Goal: Navigation & Orientation: Find specific page/section

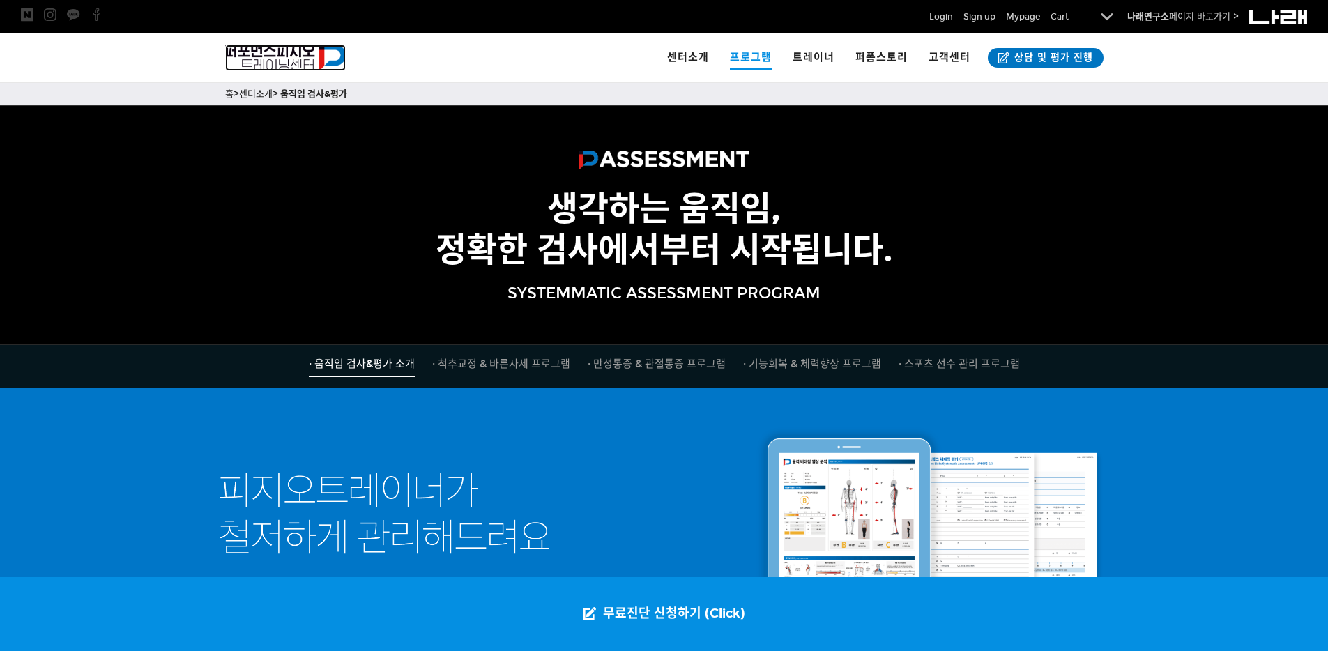
click at [265, 52] on img at bounding box center [285, 58] width 121 height 26
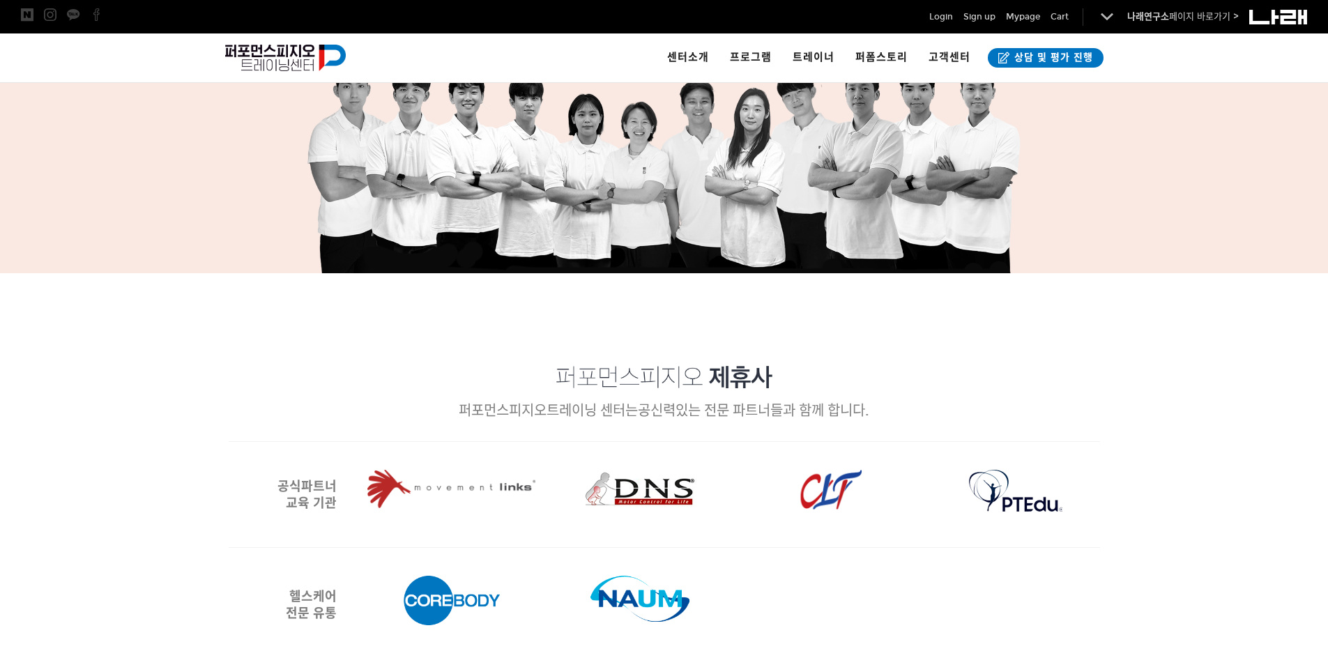
scroll to position [1961, 0]
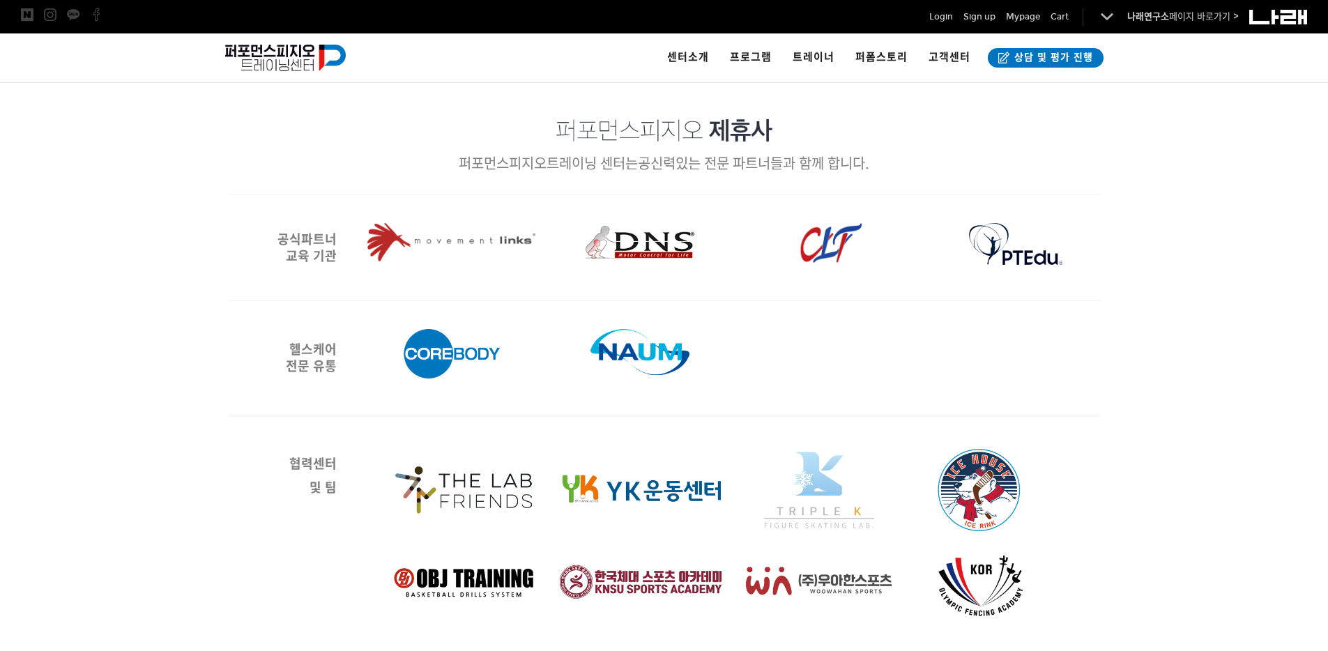
click at [785, 577] on img at bounding box center [734, 544] width 718 height 209
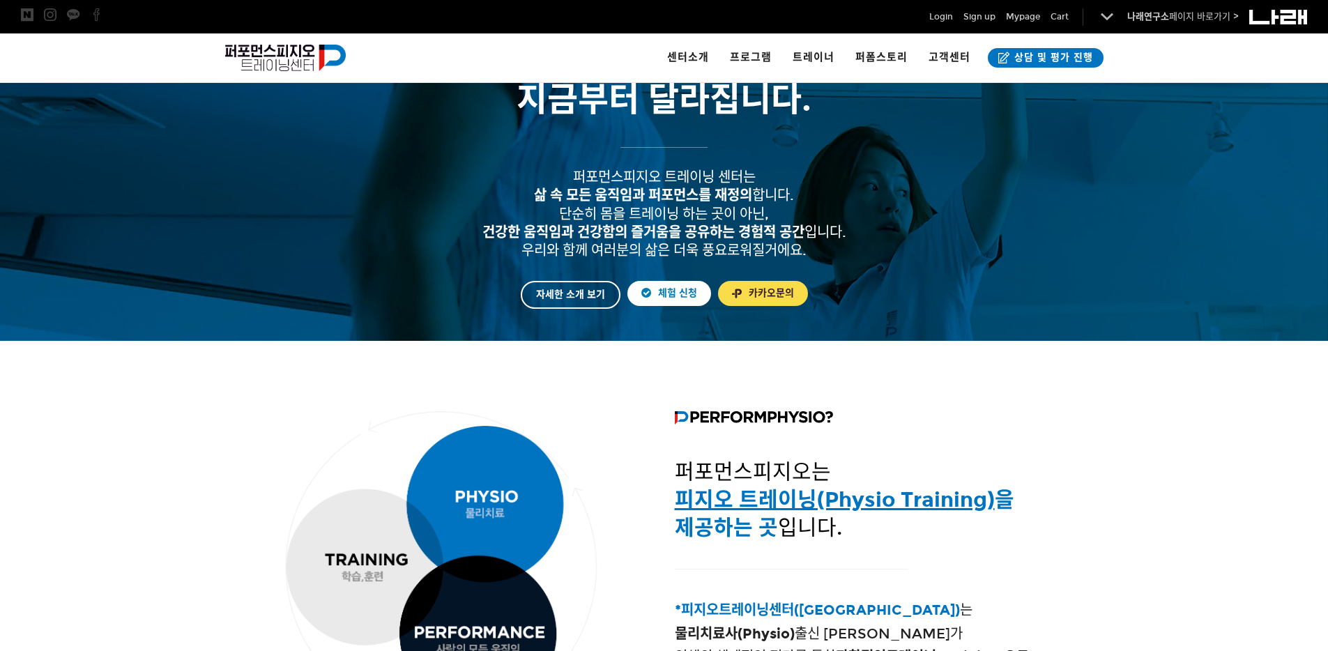
scroll to position [304, 0]
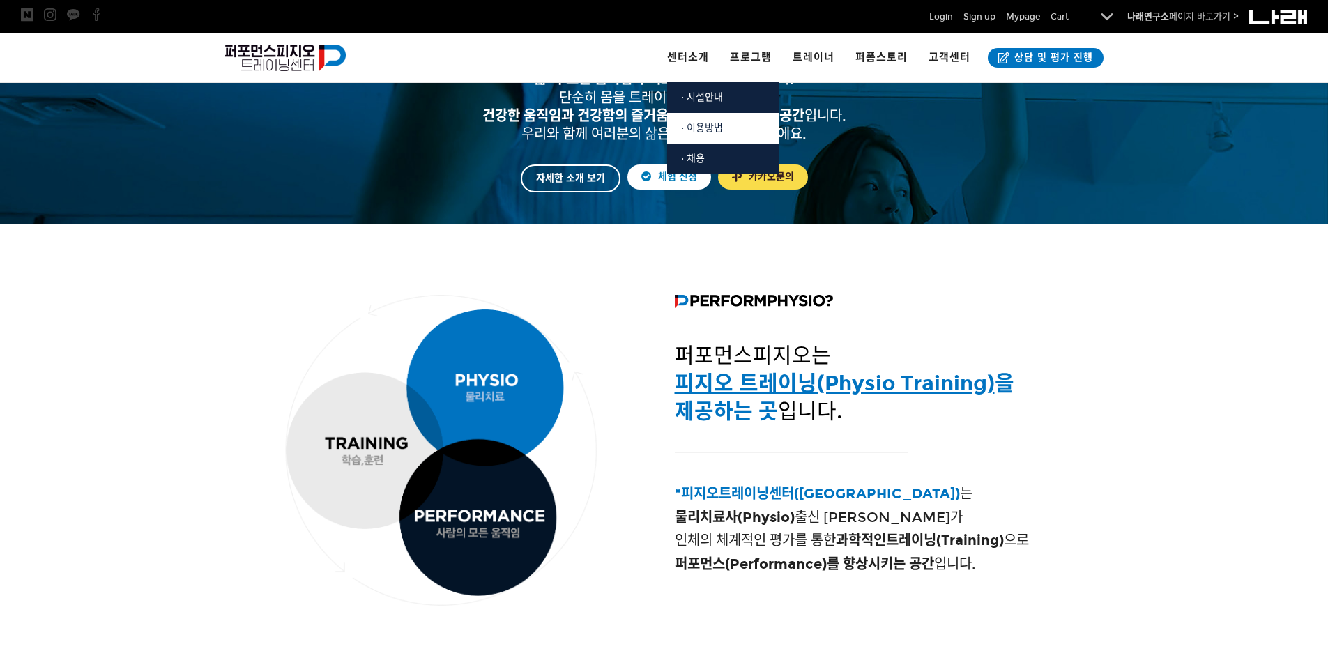
click at [708, 122] on span "· 이용방법" at bounding box center [702, 128] width 42 height 12
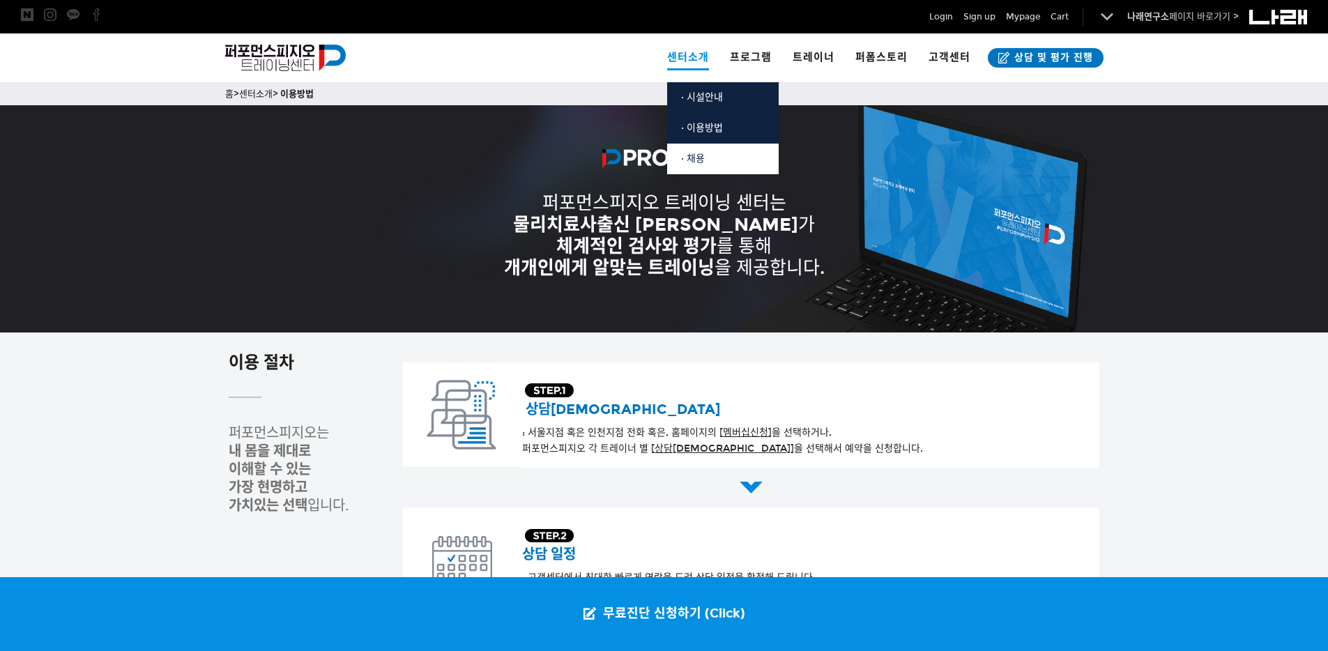
click at [710, 156] on link "· 채용" at bounding box center [723, 159] width 112 height 31
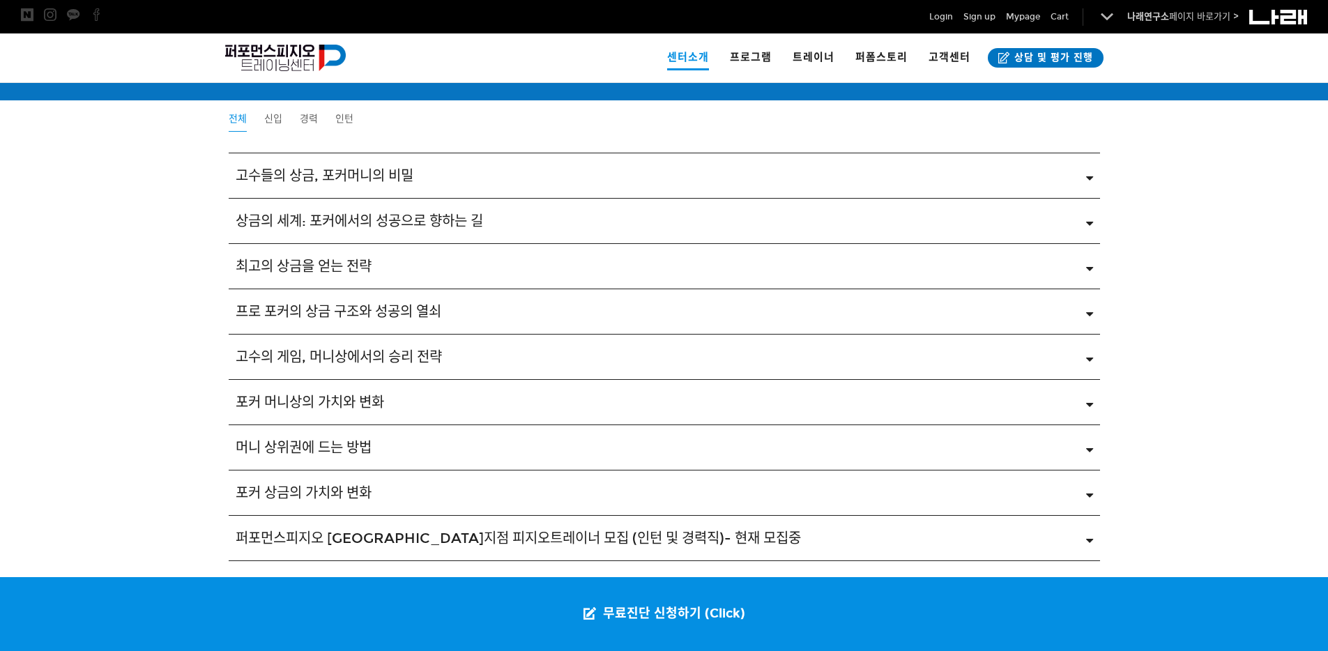
scroll to position [2285, 0]
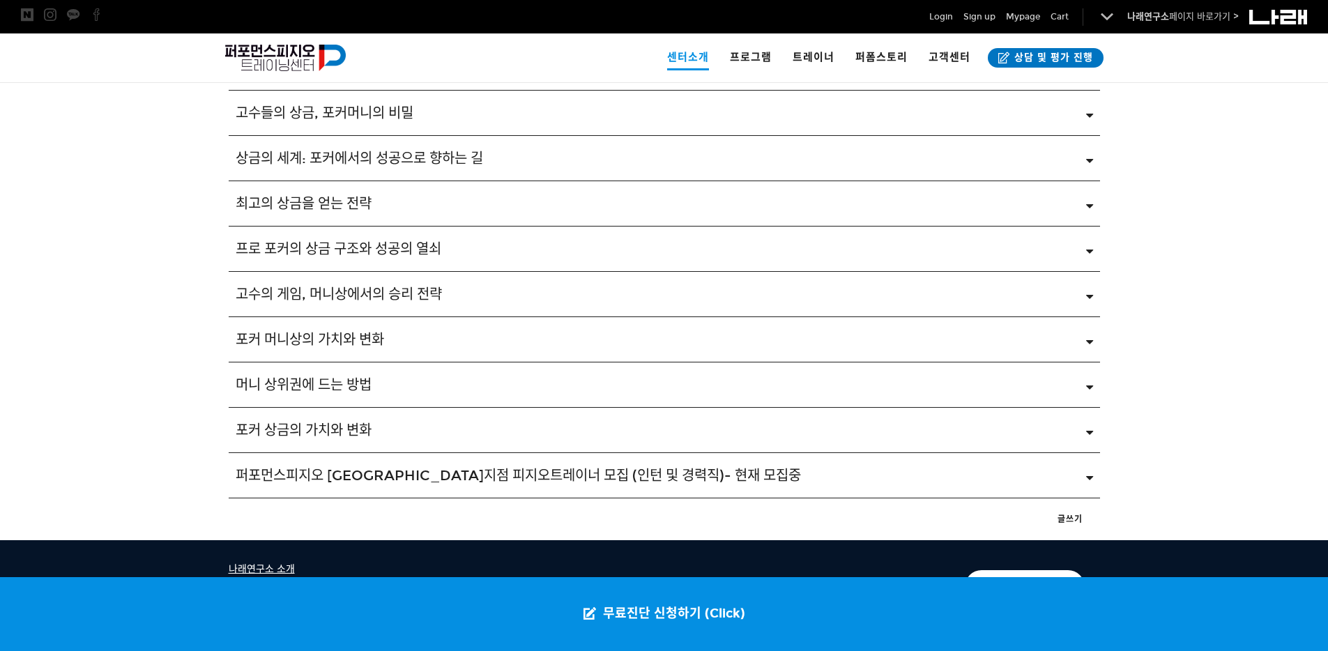
click at [372, 436] on span "포커 상금의 가치와 변화" at bounding box center [304, 430] width 136 height 17
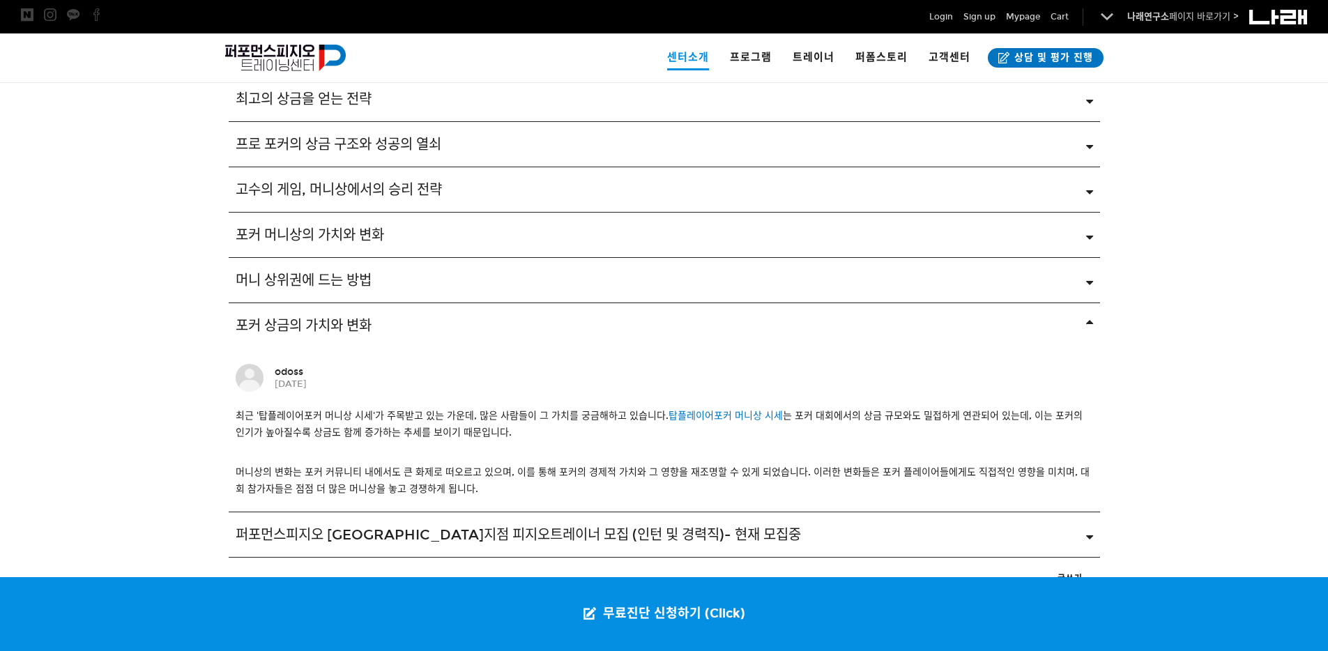
scroll to position [2467, 0]
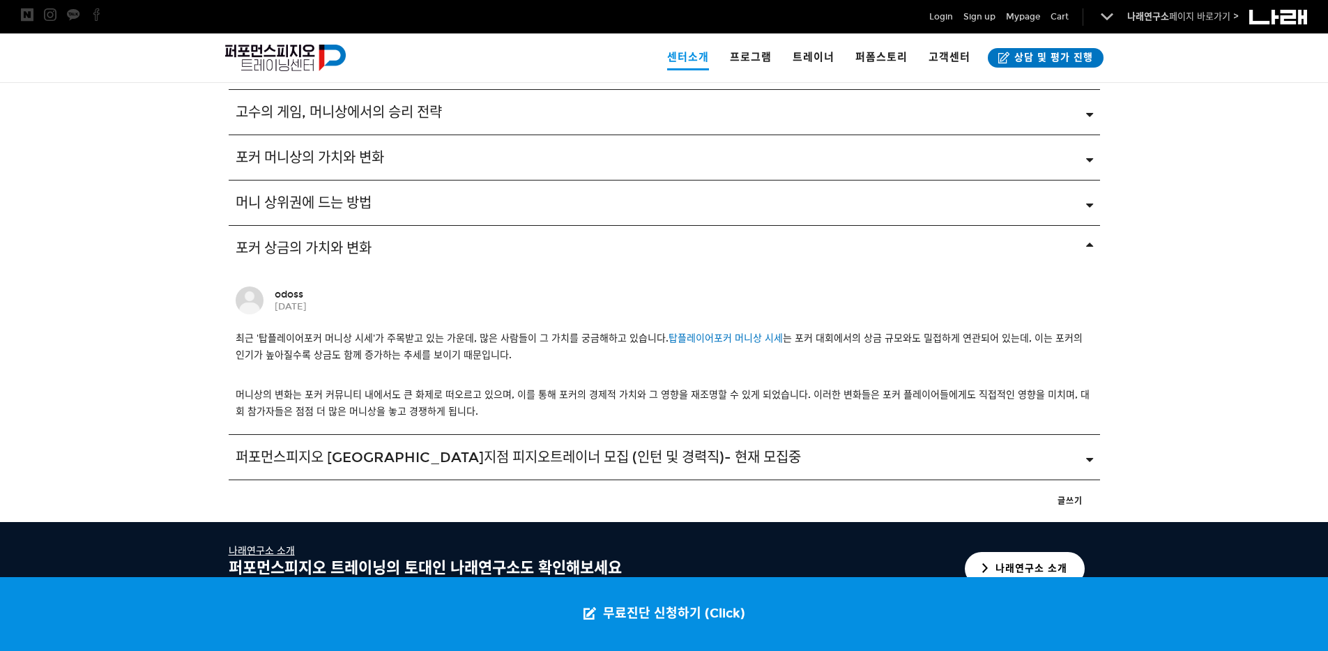
click at [401, 251] on div "포커 상금의 가치와 변화" at bounding box center [654, 248] width 837 height 17
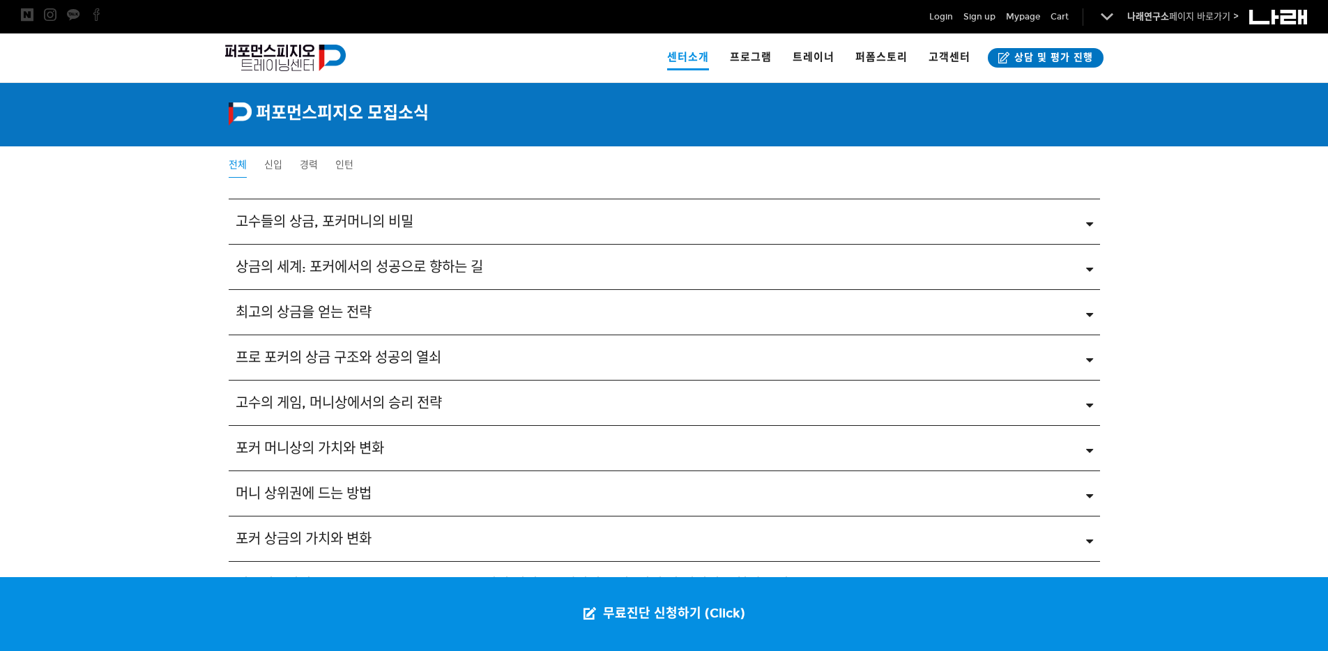
scroll to position [2388, 0]
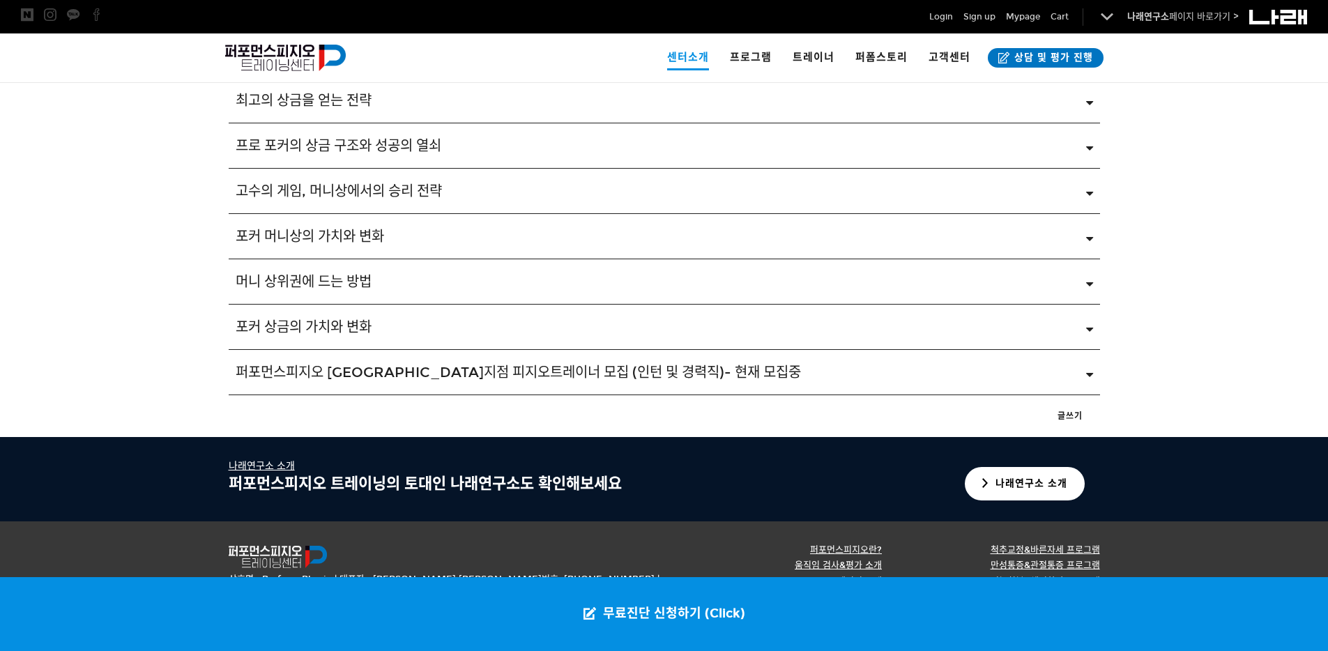
click at [766, 365] on div "퍼포먼스피지오 서울지점 피지오트레이너 모집 (인턴 및 경력직)- 현재 모집중" at bounding box center [654, 372] width 837 height 17
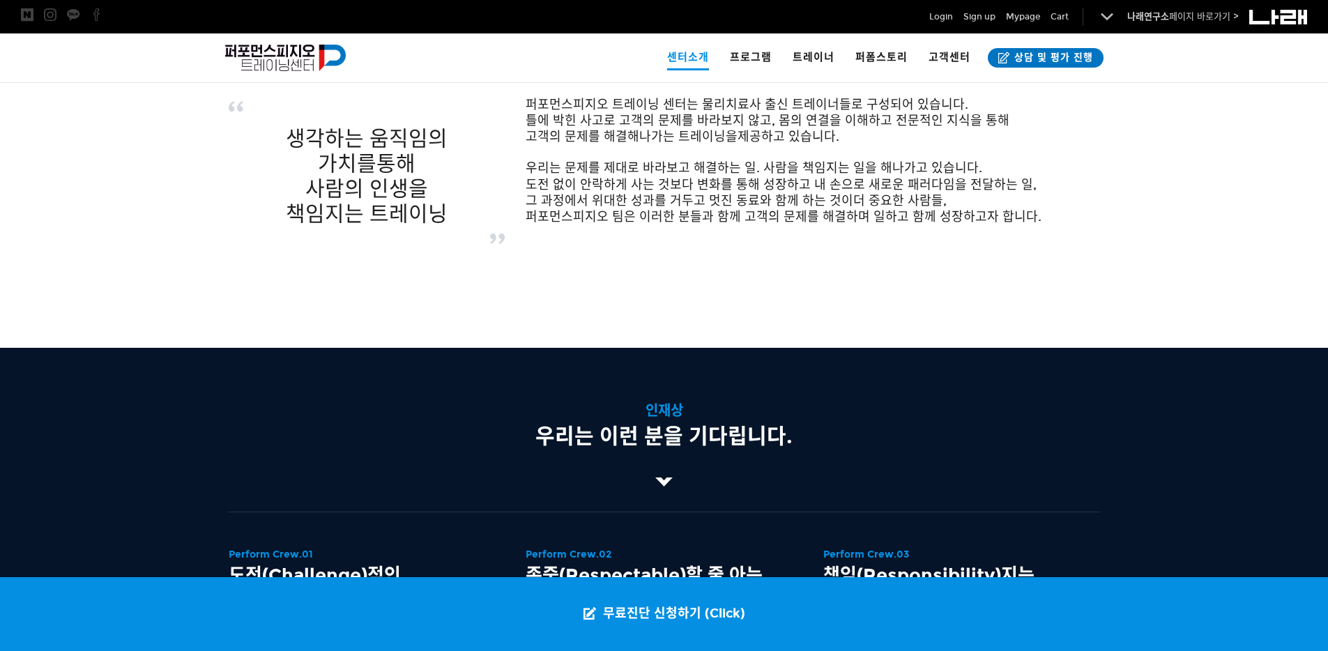
scroll to position [0, 0]
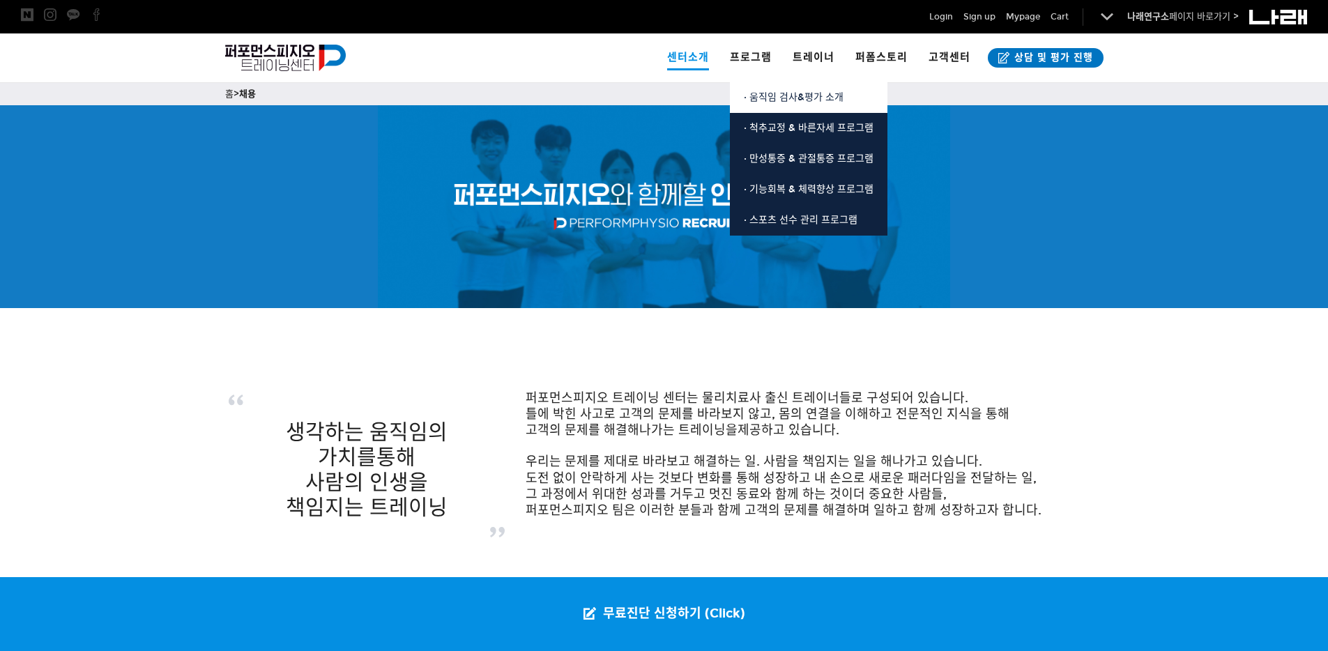
click at [760, 103] on link "· 움직임 검사&평가 소개" at bounding box center [809, 97] width 158 height 31
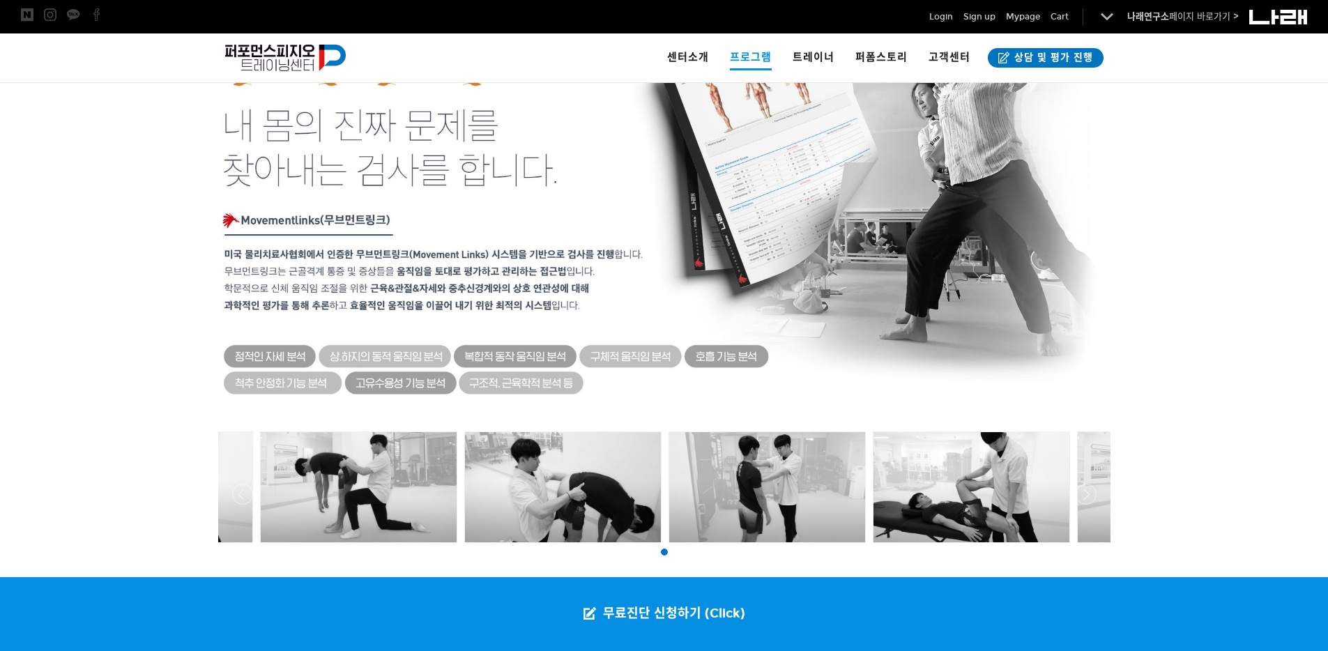
scroll to position [742, 0]
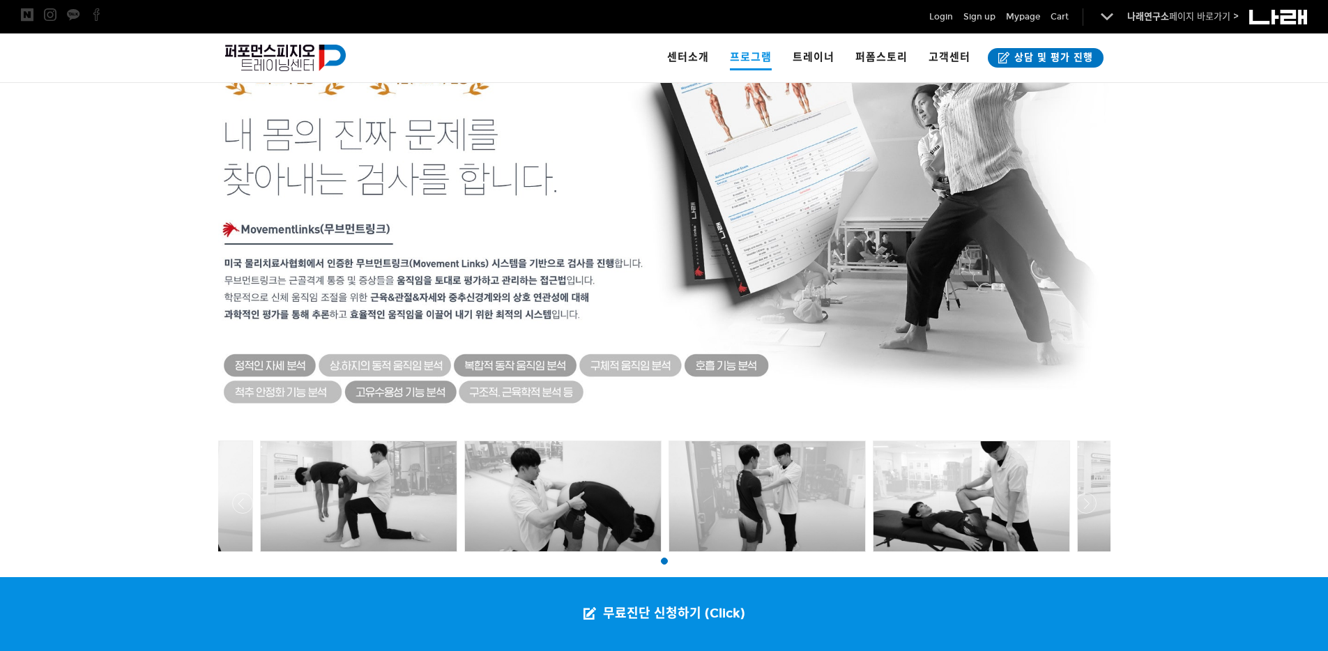
click at [503, 319] on div at bounding box center [664, 199] width 892 height 478
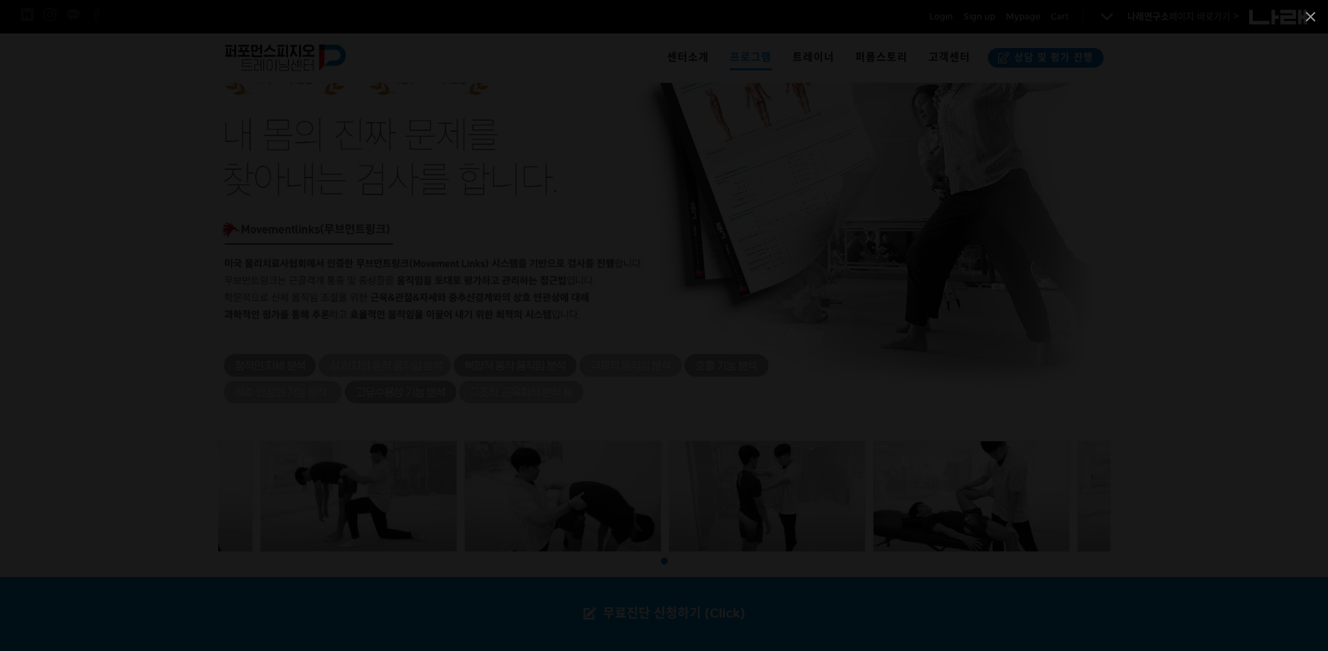
click at [1184, 374] on div at bounding box center [664, 325] width 1328 height 651
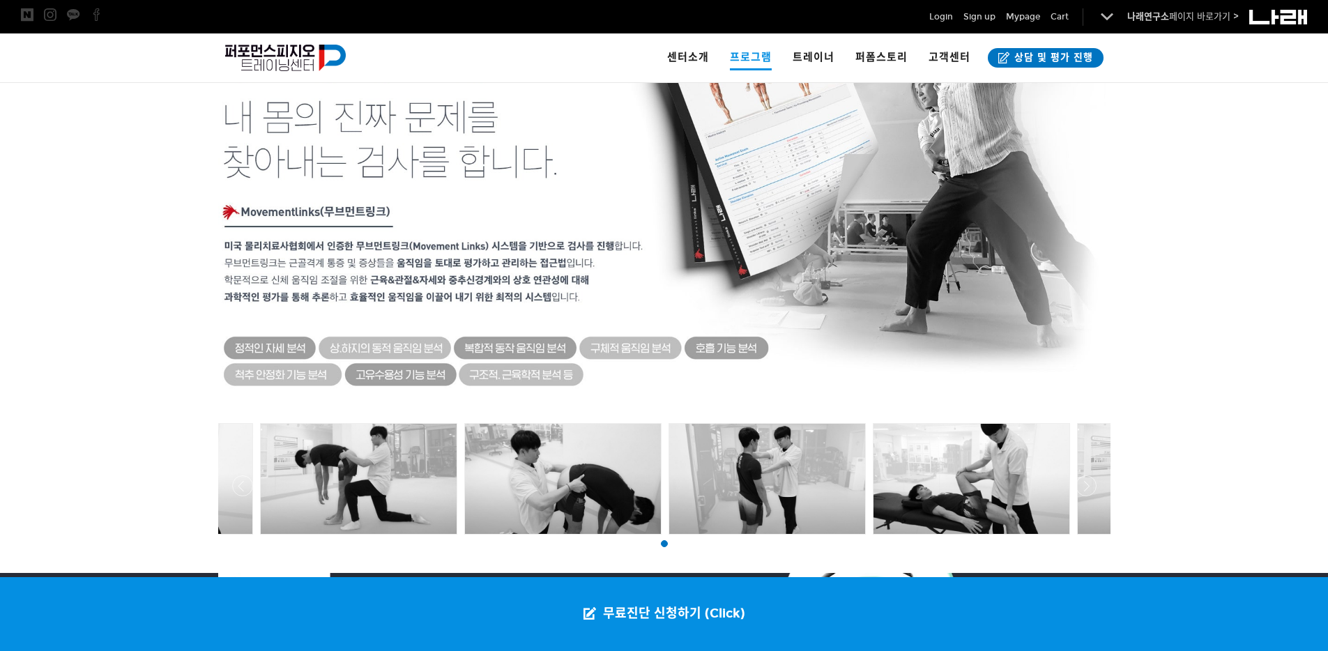
scroll to position [768, 0]
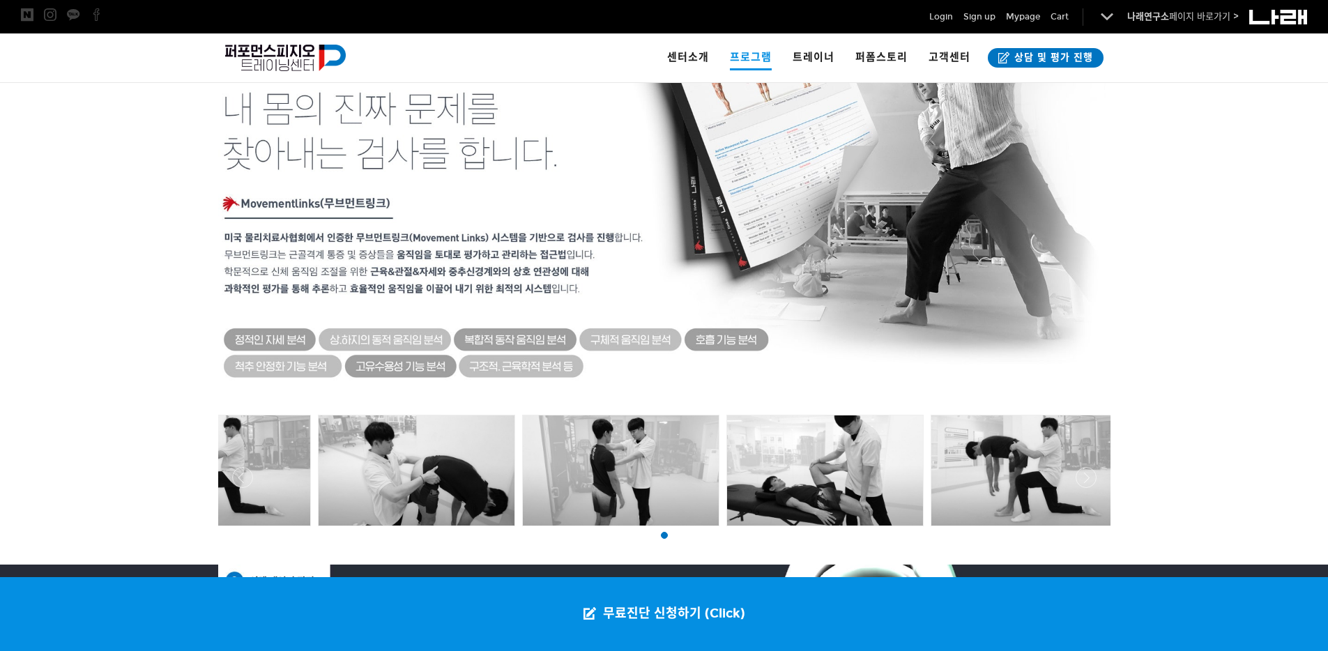
drag, startPoint x: 274, startPoint y: 491, endPoint x: 944, endPoint y: 480, distance: 670.1
click at [944, 480] on div at bounding box center [518, 470] width 2535 height 119
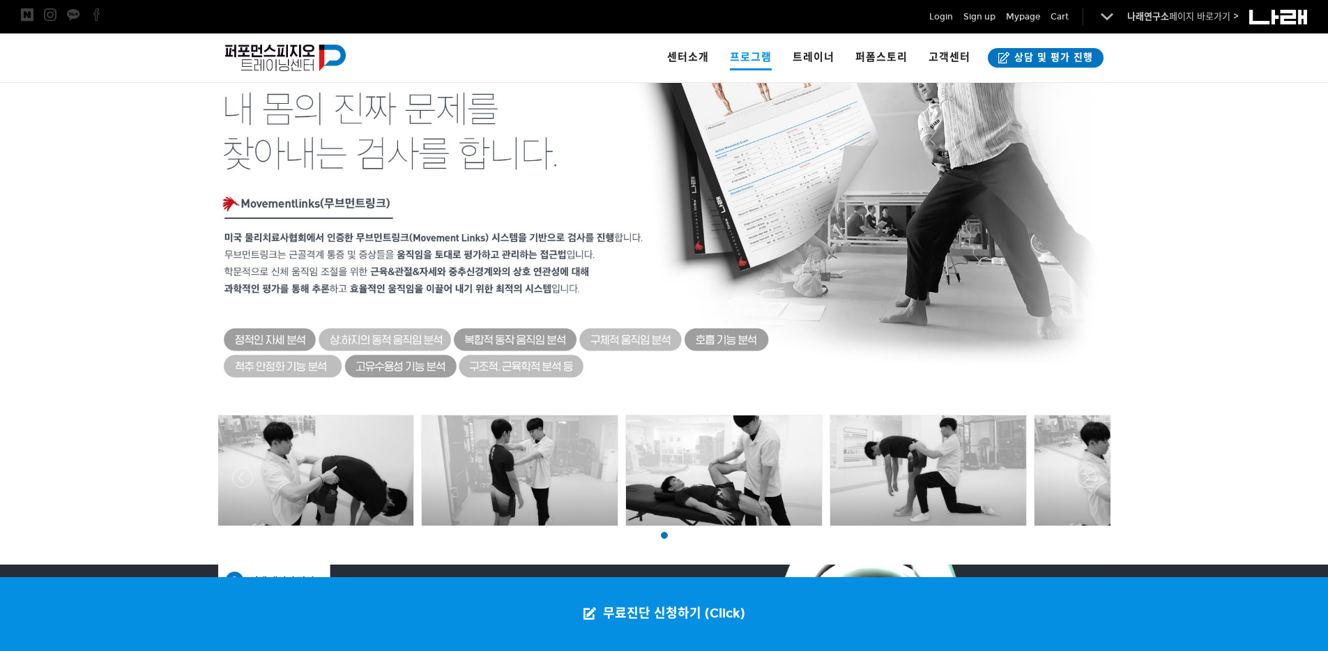
drag, startPoint x: 433, startPoint y: 482, endPoint x: 1003, endPoint y: 473, distance: 569.6
click at [1003, 473] on div at bounding box center [417, 470] width 2535 height 119
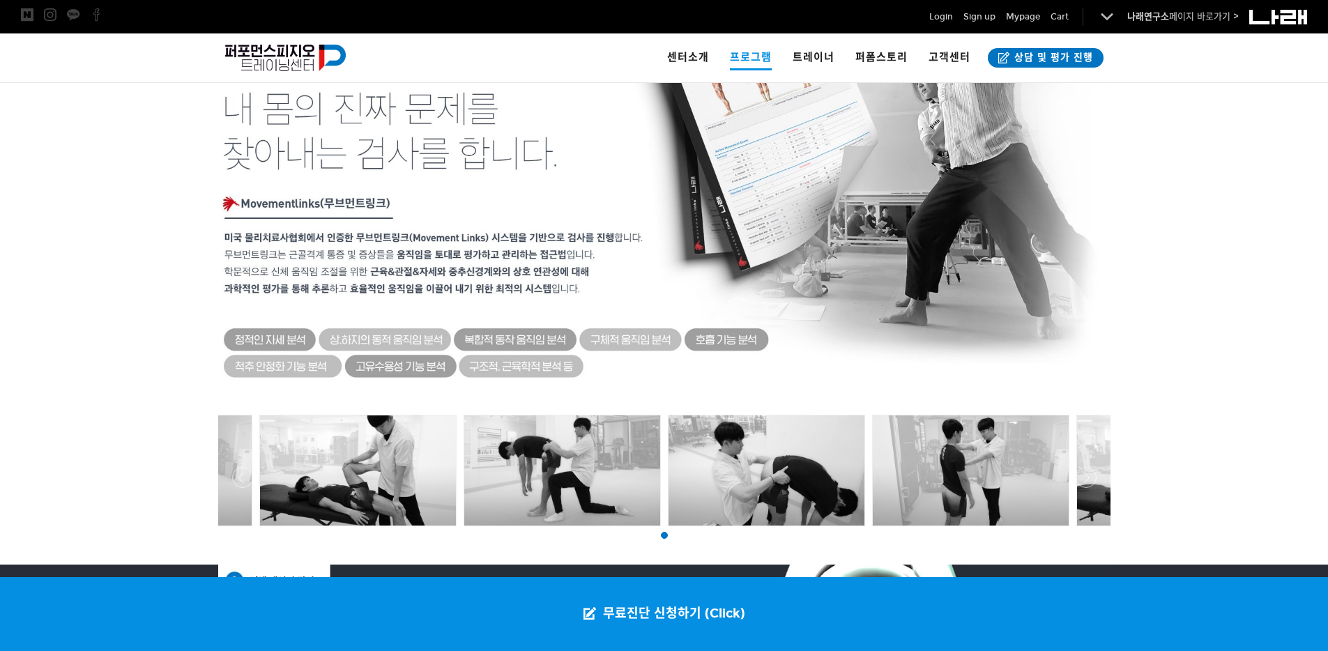
drag, startPoint x: 310, startPoint y: 482, endPoint x: 719, endPoint y: 472, distance: 409.3
click at [719, 472] on div at bounding box center [51, 470] width 2535 height 119
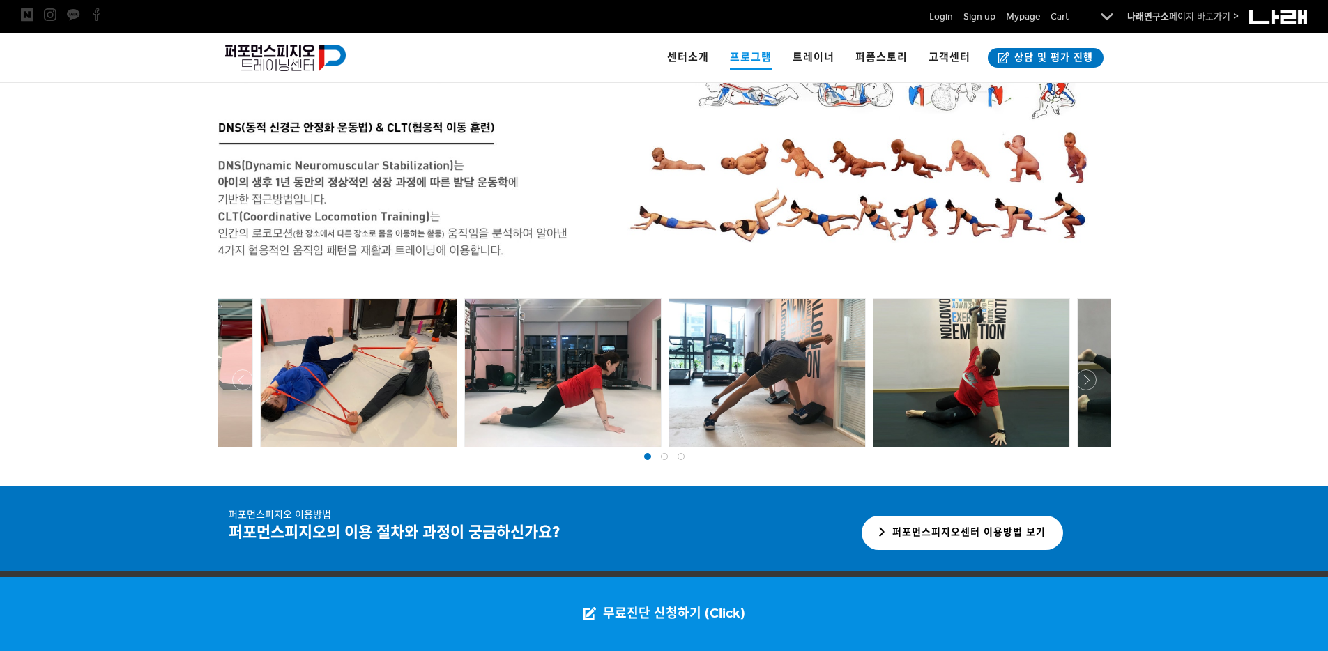
scroll to position [2742, 0]
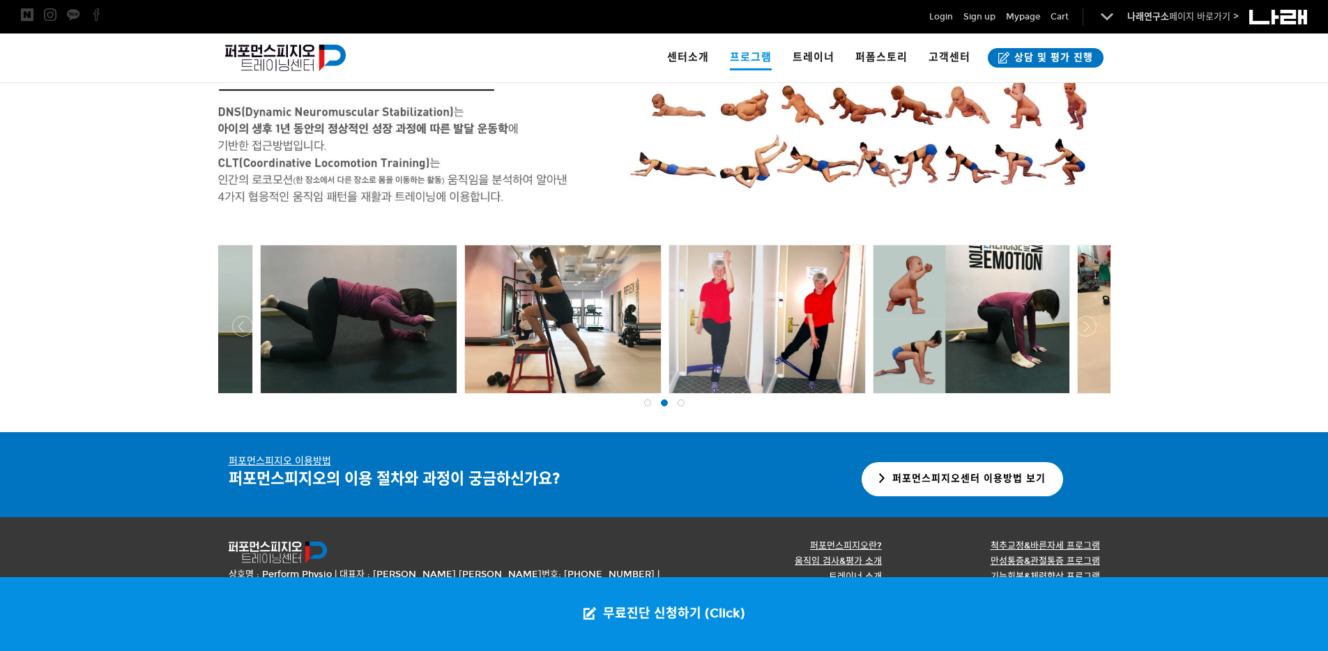
click at [1075, 397] on div at bounding box center [664, 397] width 899 height 0
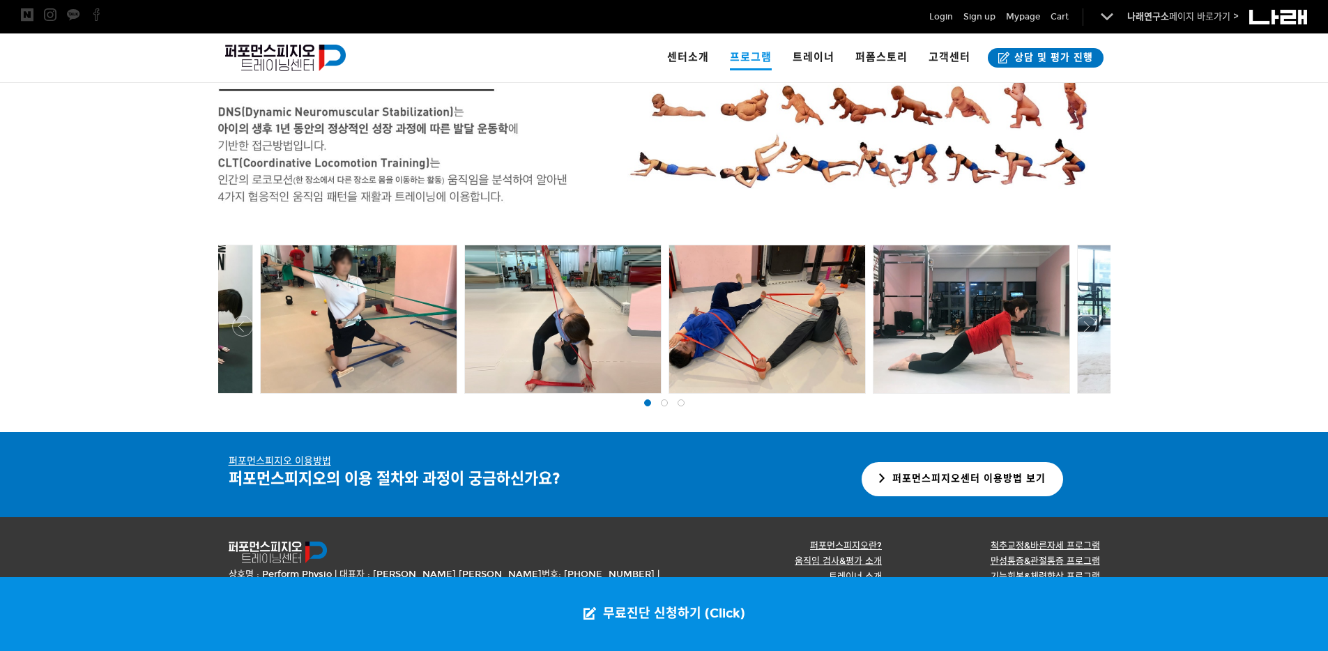
click at [1075, 397] on div at bounding box center [664, 397] width 899 height 0
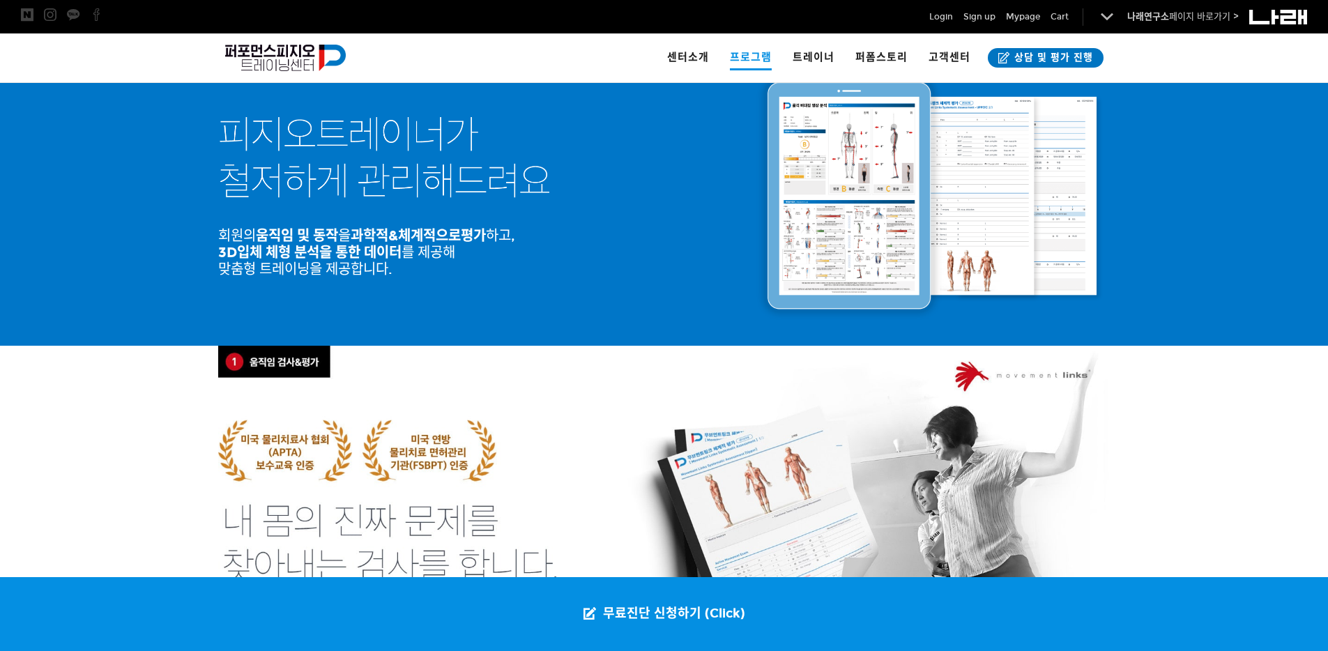
scroll to position [0, 0]
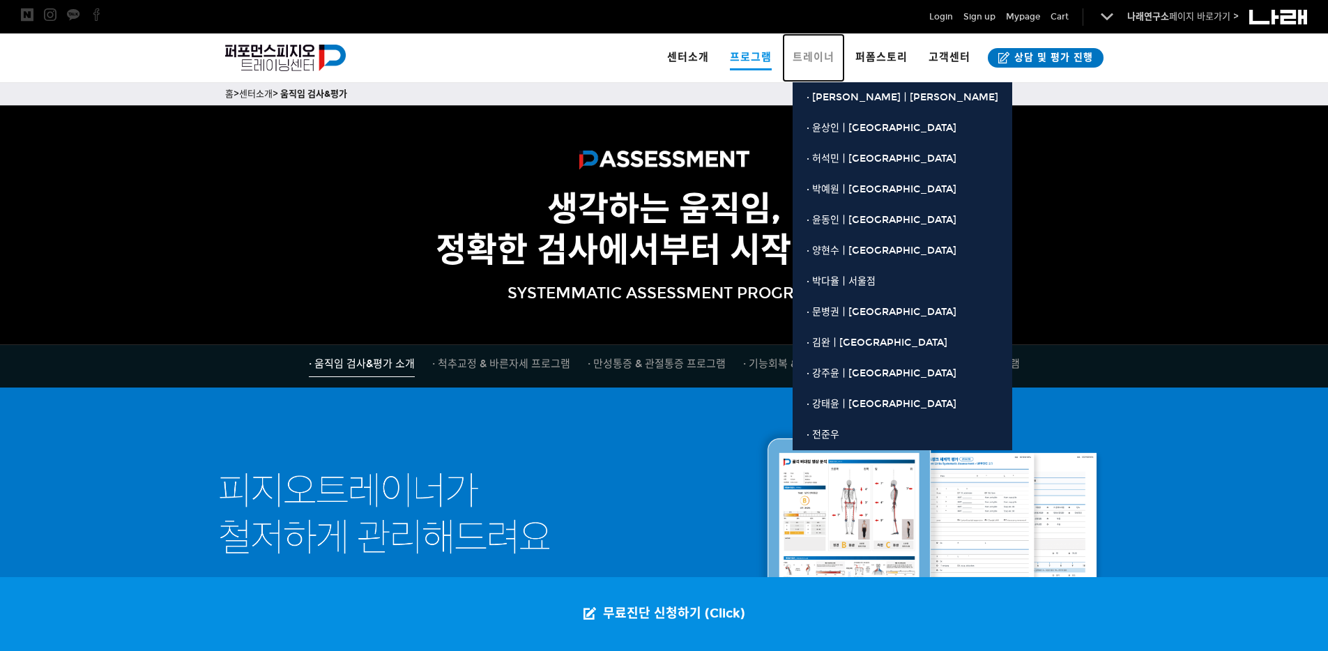
click at [812, 59] on span "트레이너" at bounding box center [814, 57] width 42 height 13
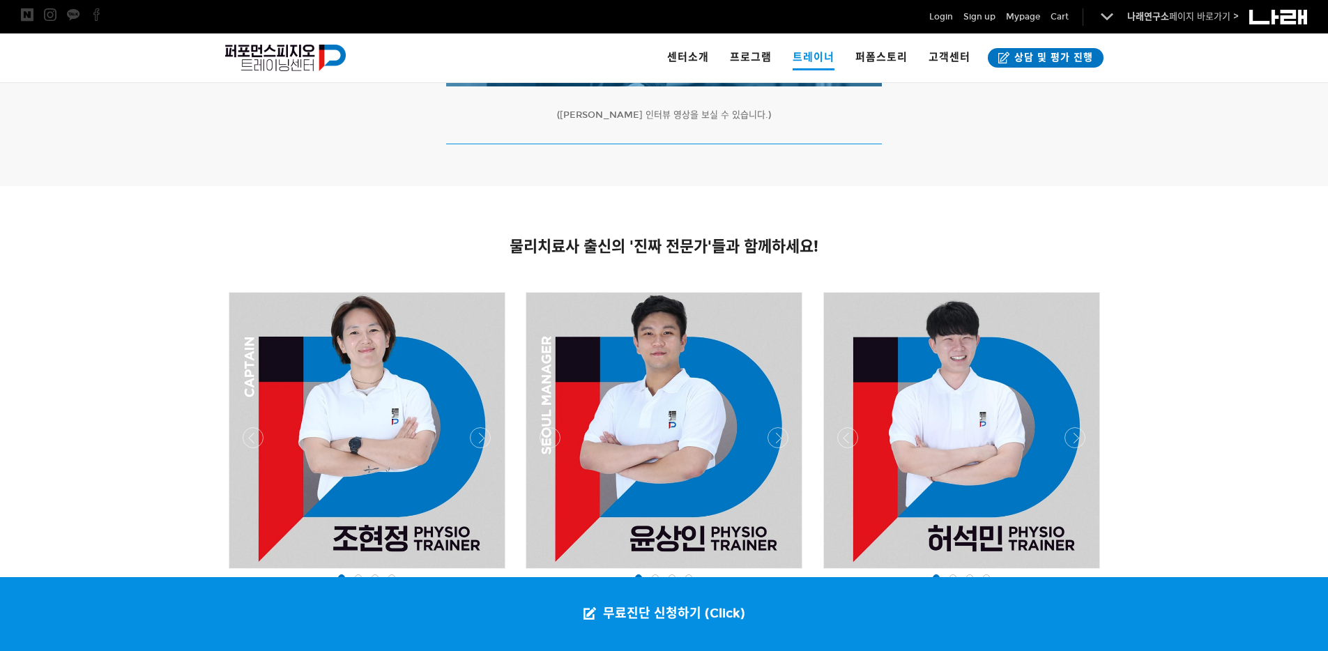
scroll to position [313, 0]
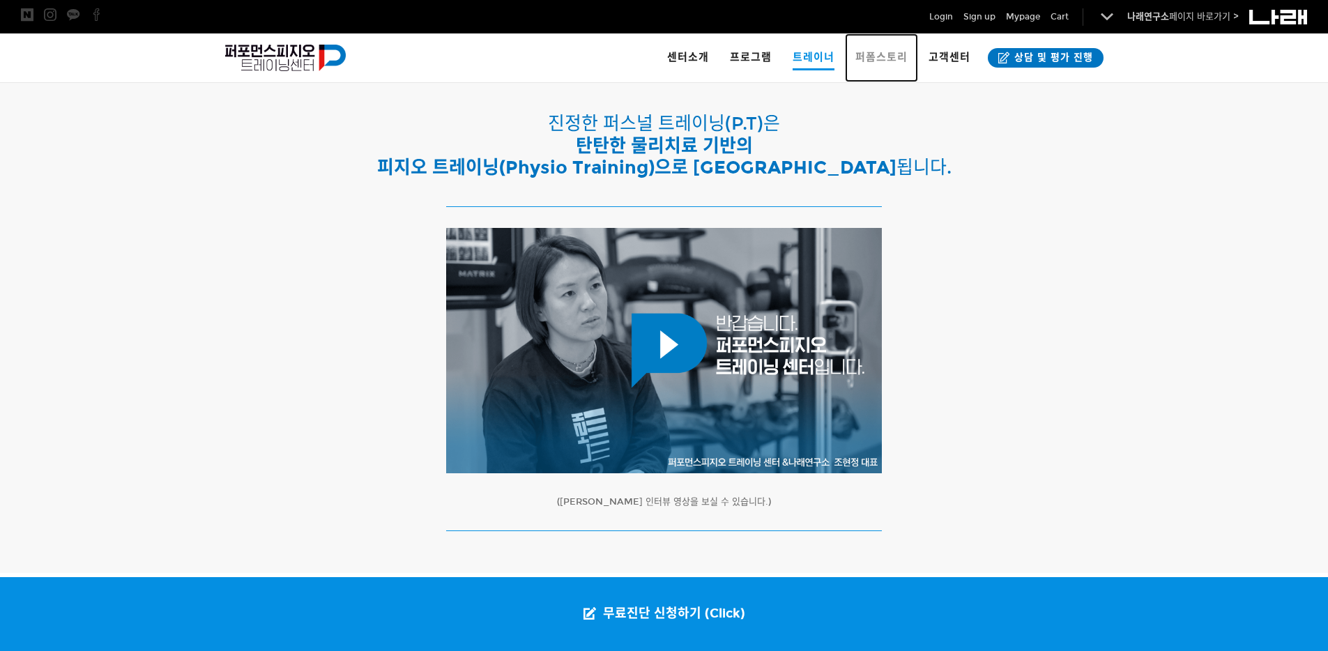
click at [862, 55] on span "퍼폼스토리" at bounding box center [881, 57] width 52 height 13
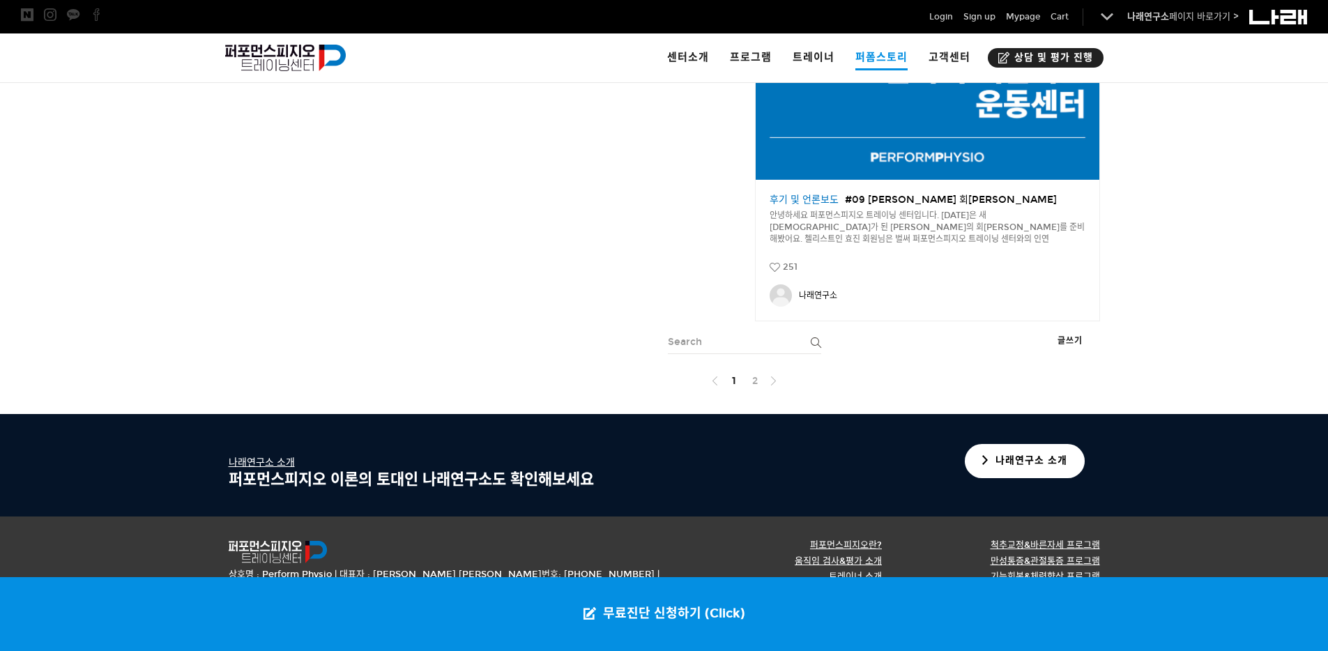
scroll to position [2361, 0]
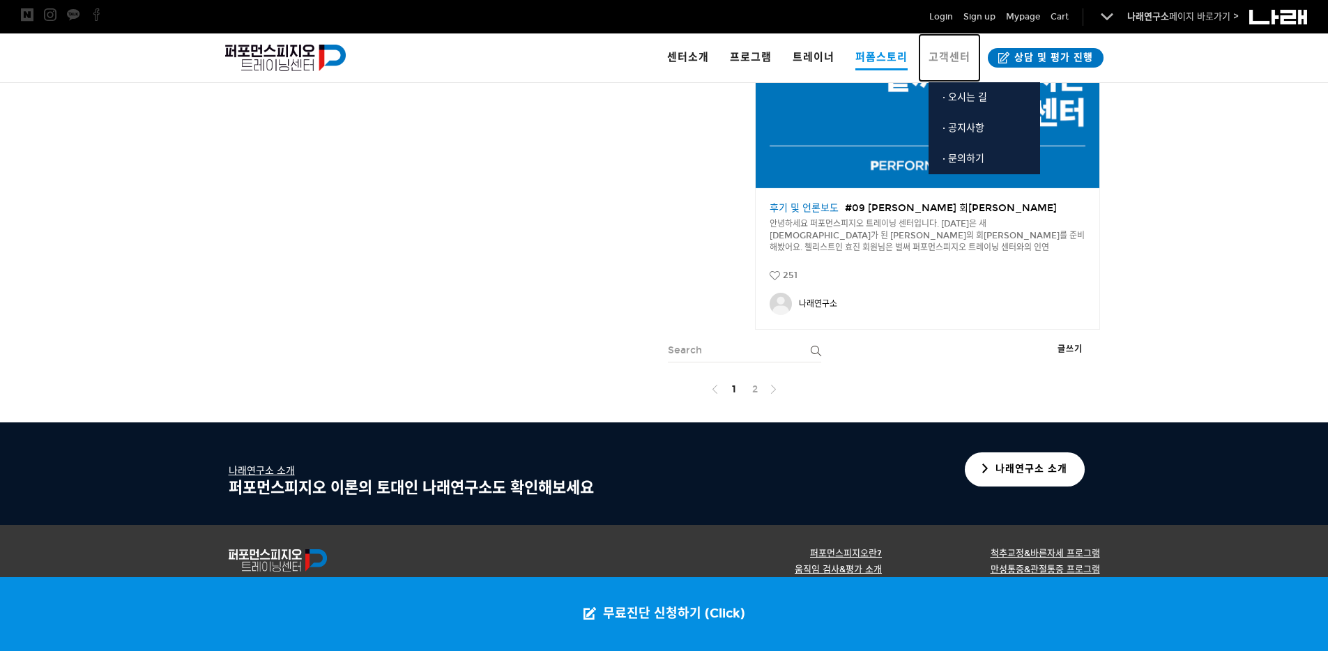
click at [943, 60] on span "고객센터" at bounding box center [950, 57] width 42 height 13
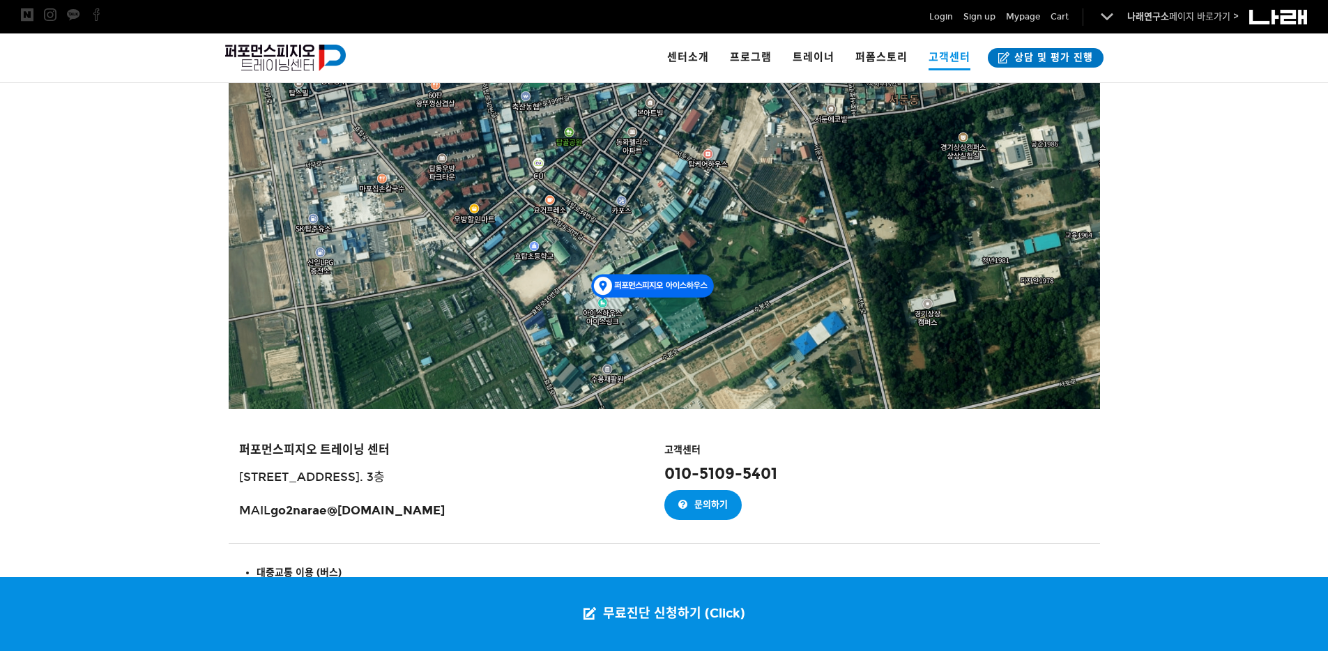
scroll to position [1478, 0]
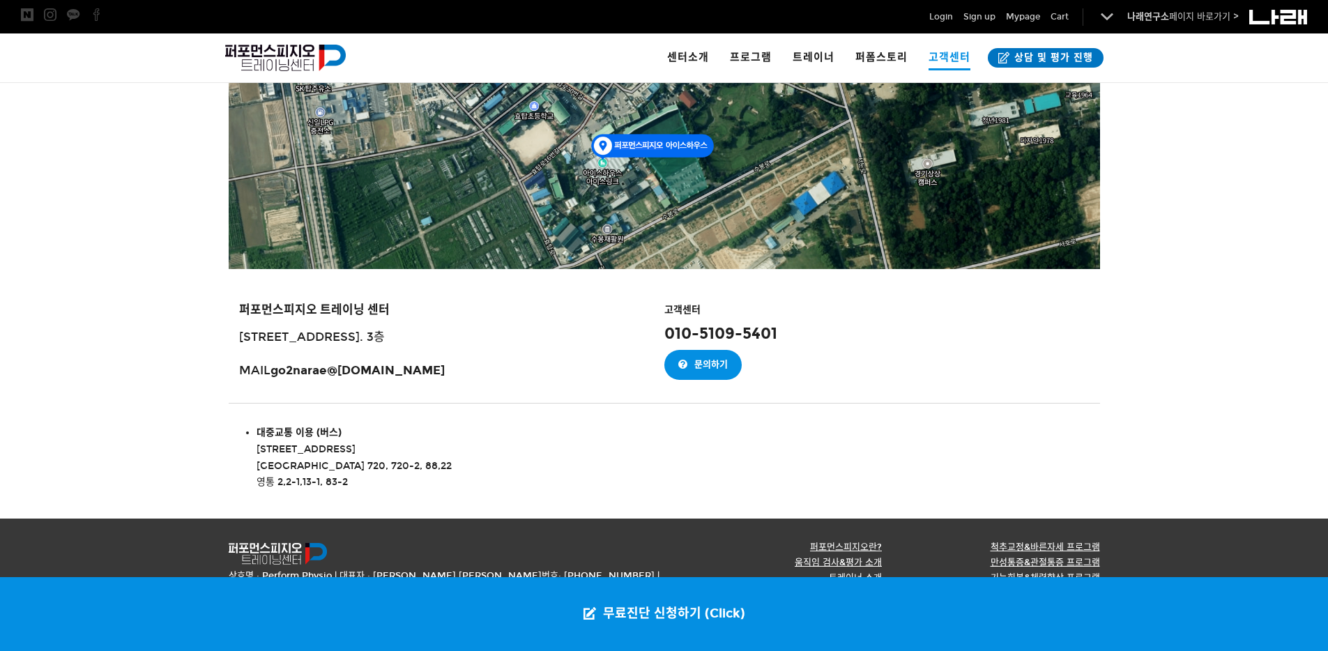
drag, startPoint x: 646, startPoint y: 323, endPoint x: 935, endPoint y: 325, distance: 288.6
click at [935, 325] on div "퍼포먼스피지오 [GEOGRAPHIC_DATA] [STREET_ADDRESS]. 3층 MAIL go2narae @[DOMAIN_NAME] 고객센…" at bounding box center [664, 336] width 871 height 92
click at [936, 325] on h3 "010-5109 -5401" at bounding box center [882, 334] width 436 height 18
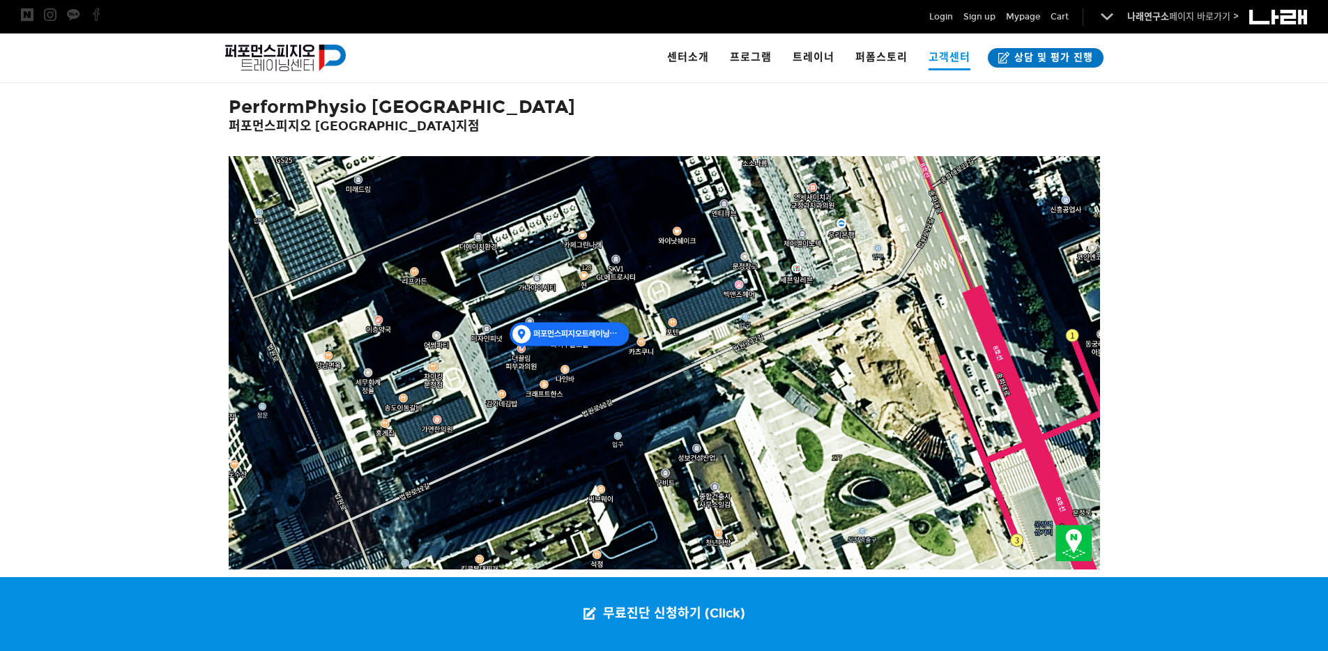
scroll to position [0, 0]
